Goal: Task Accomplishment & Management: Use online tool/utility

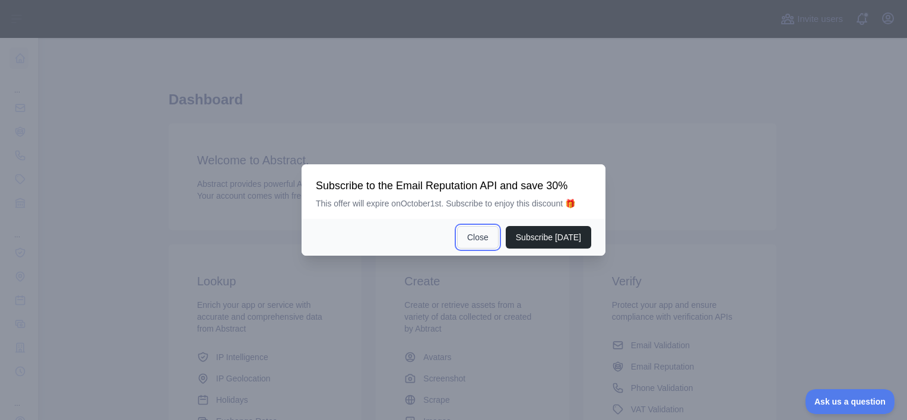
click at [488, 238] on button "Close" at bounding box center [478, 237] width 42 height 23
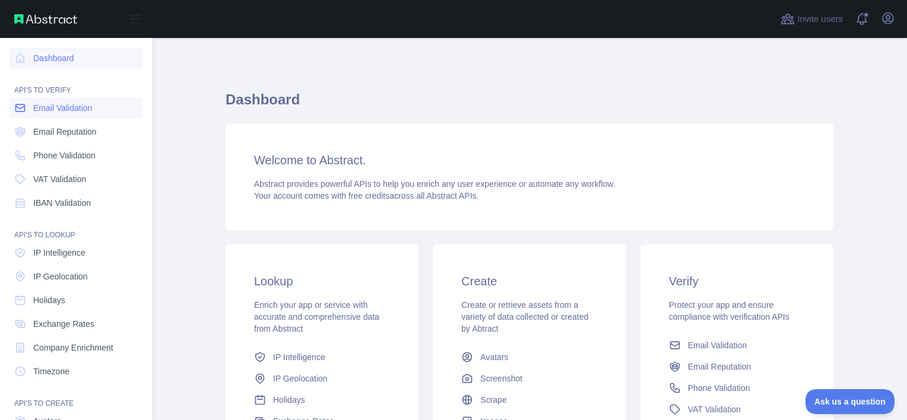
click at [71, 112] on span "Email Validation" at bounding box center [62, 108] width 59 height 12
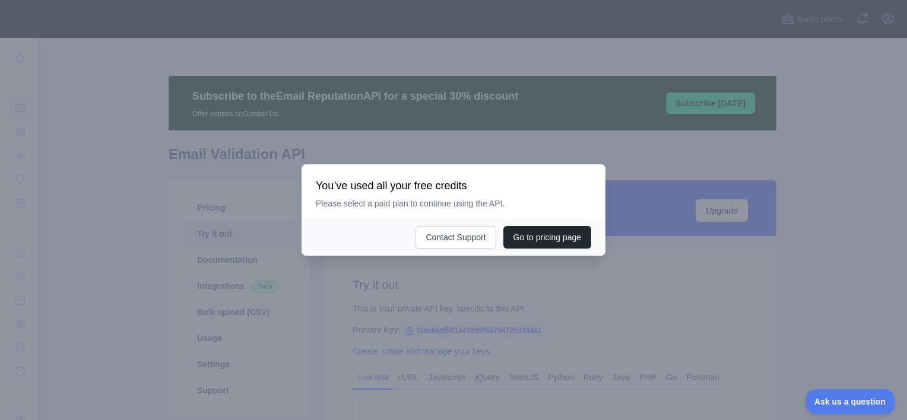
click at [543, 277] on div at bounding box center [453, 210] width 907 height 420
